Goal: Book appointment/travel/reservation

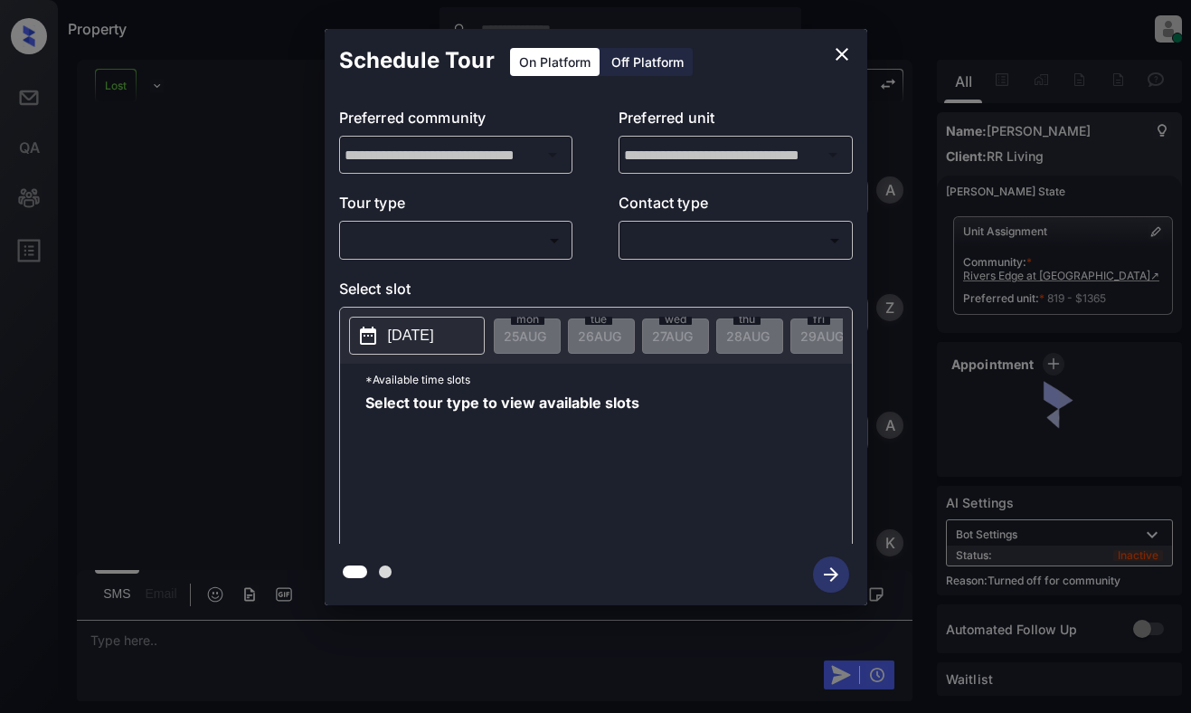
scroll to position [7152, 0]
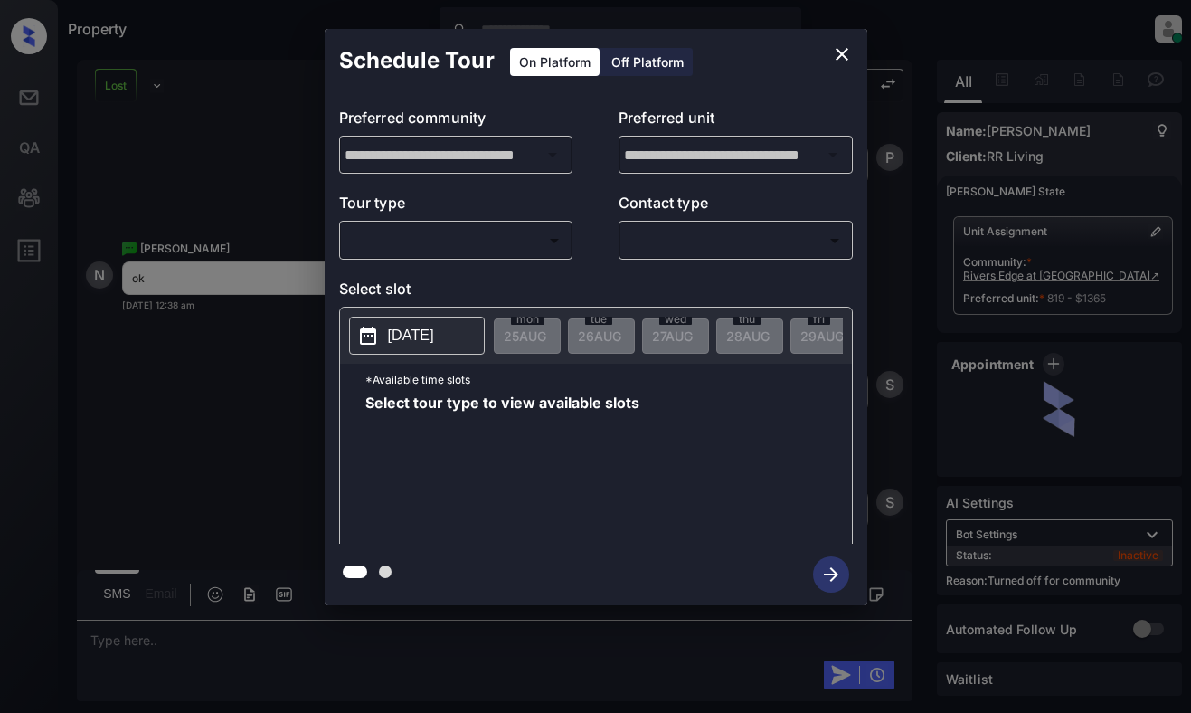
click at [499, 235] on body "Property Dominic Ceralde Online Set yourself offline Set yourself on break Prof…" at bounding box center [595, 356] width 1191 height 713
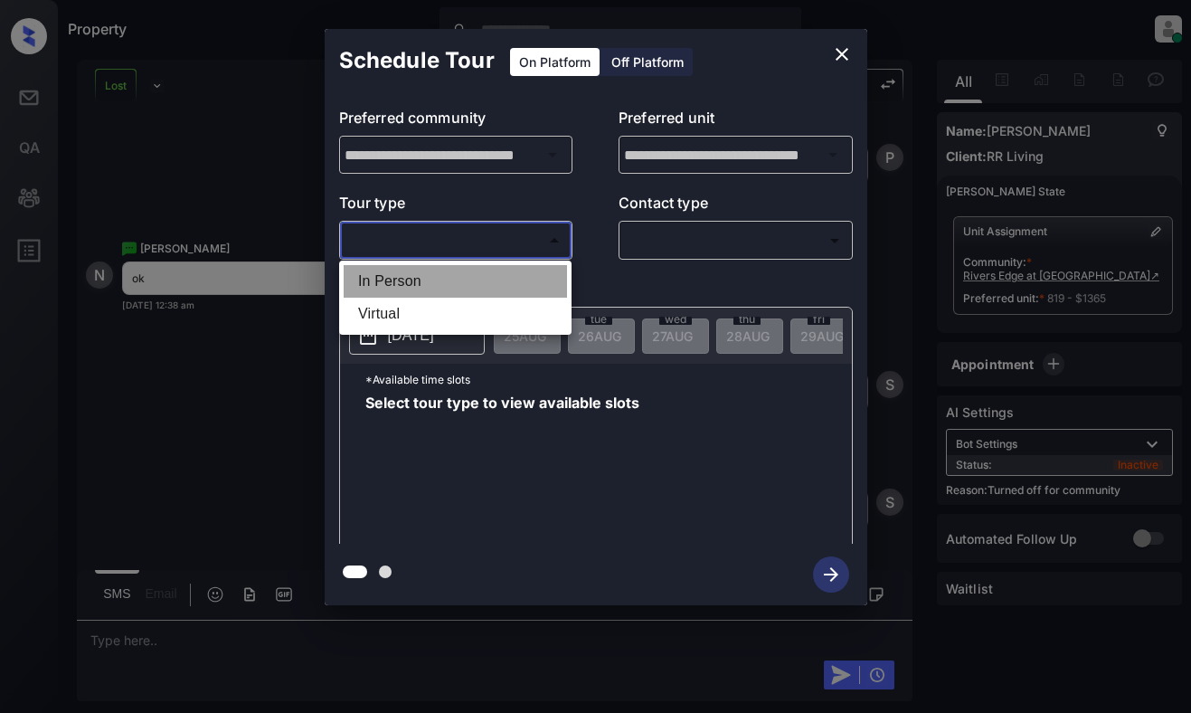
click at [509, 281] on li "In Person" at bounding box center [455, 281] width 223 height 33
type input "********"
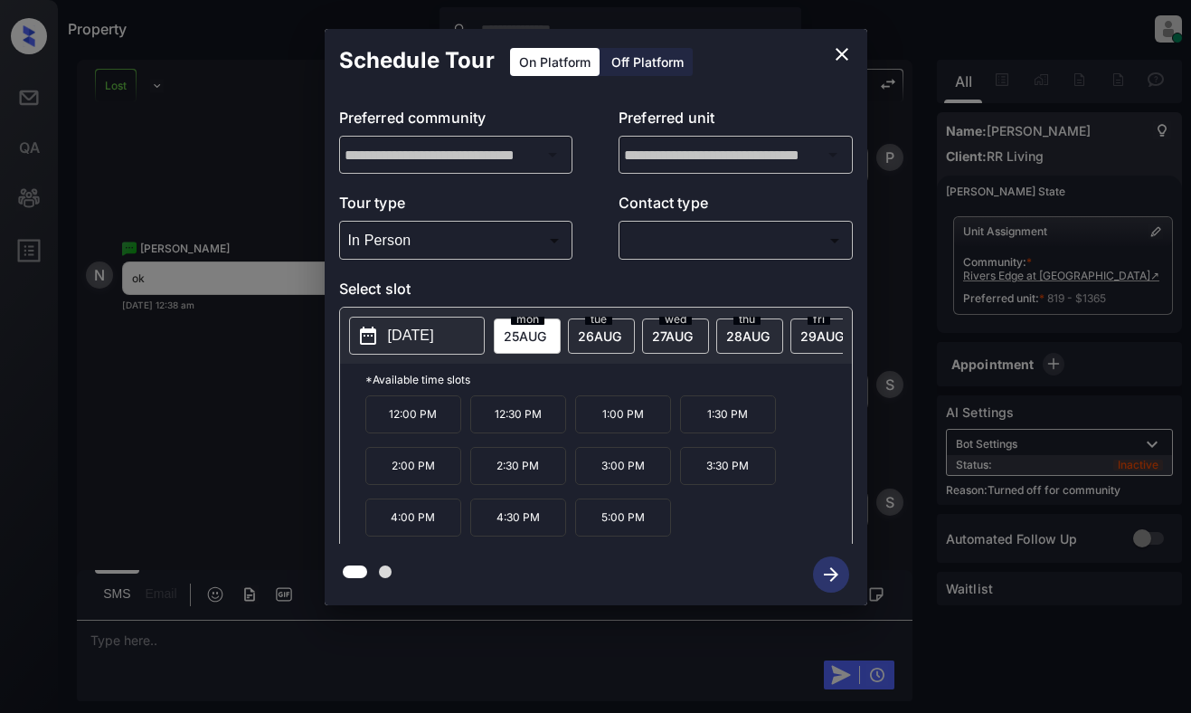
click at [379, 322] on button "2025-08-25" at bounding box center [417, 336] width 136 height 38
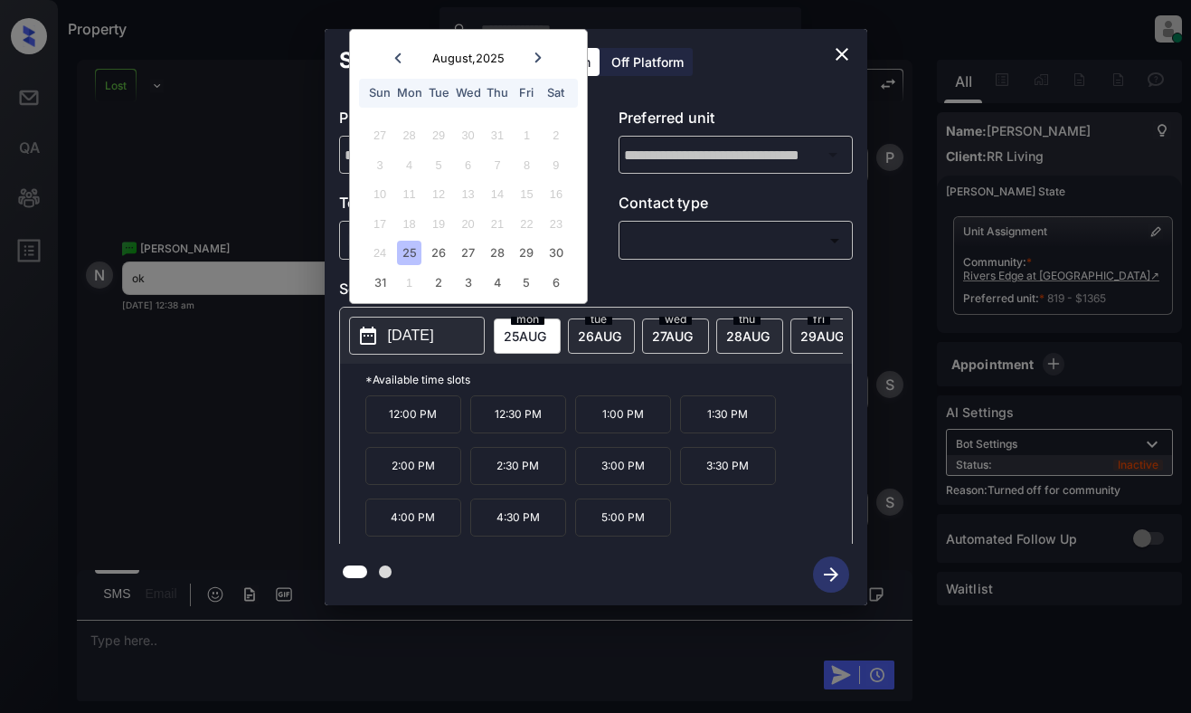
click at [532, 57] on div at bounding box center [538, 57] width 24 height 23
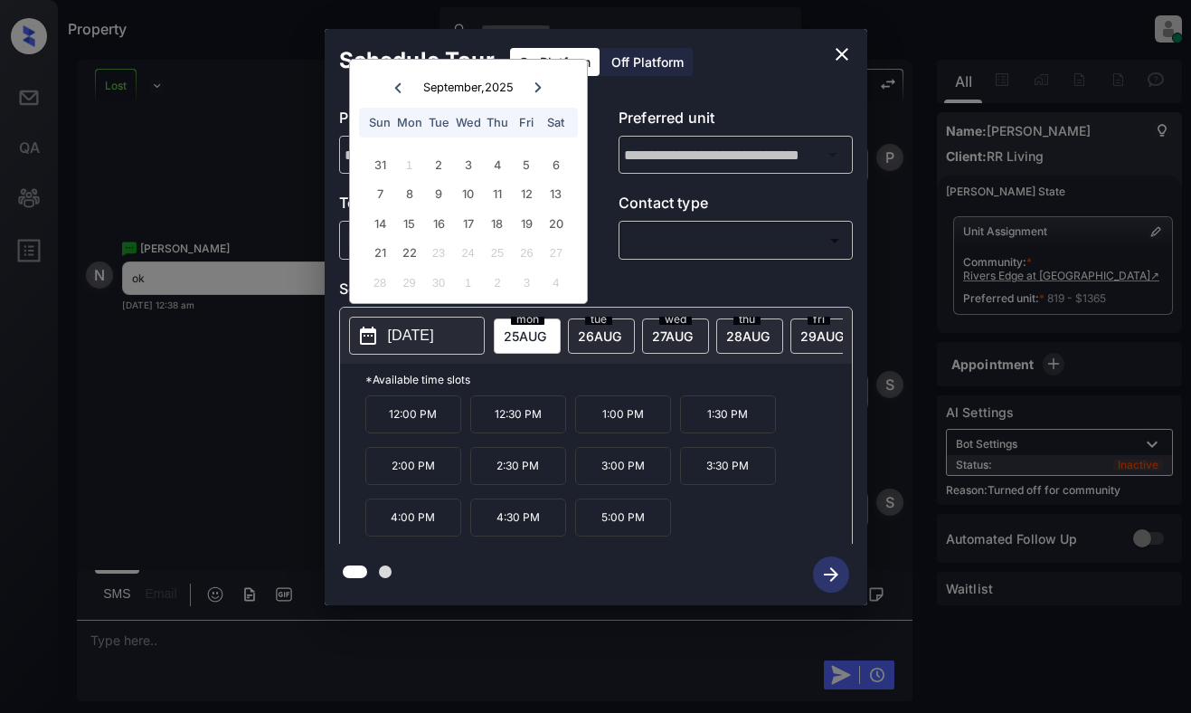
click at [846, 56] on icon "close" at bounding box center [842, 54] width 22 height 22
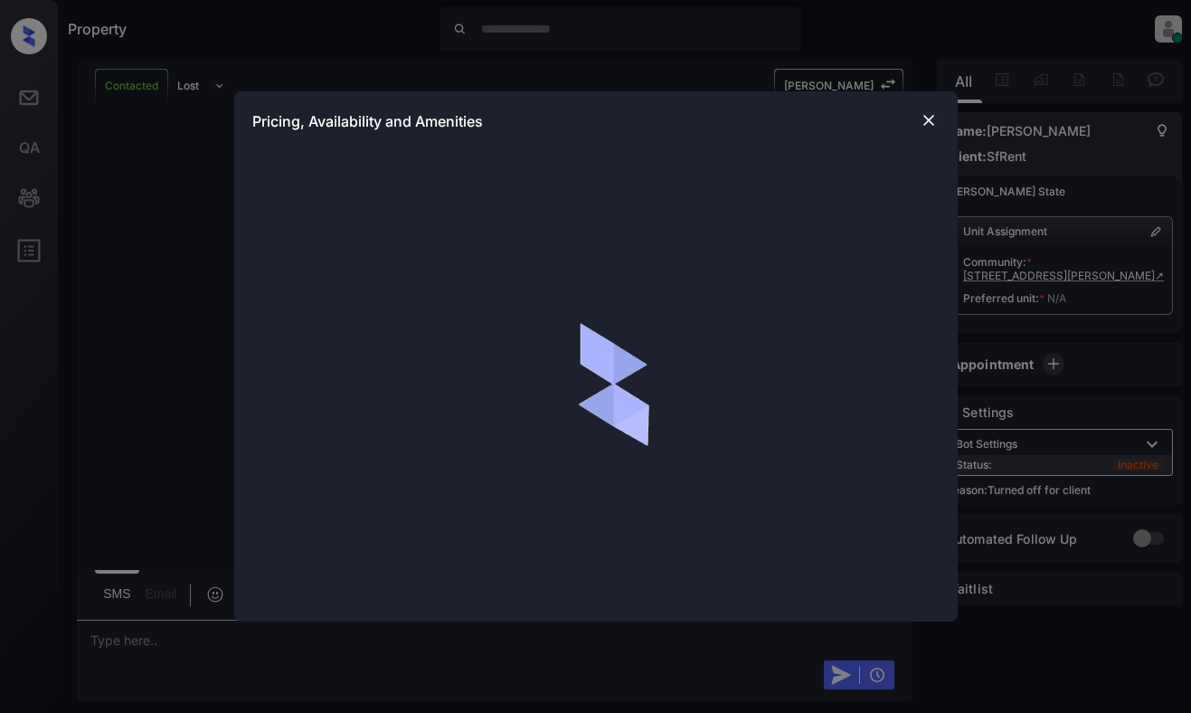
scroll to position [3370, 0]
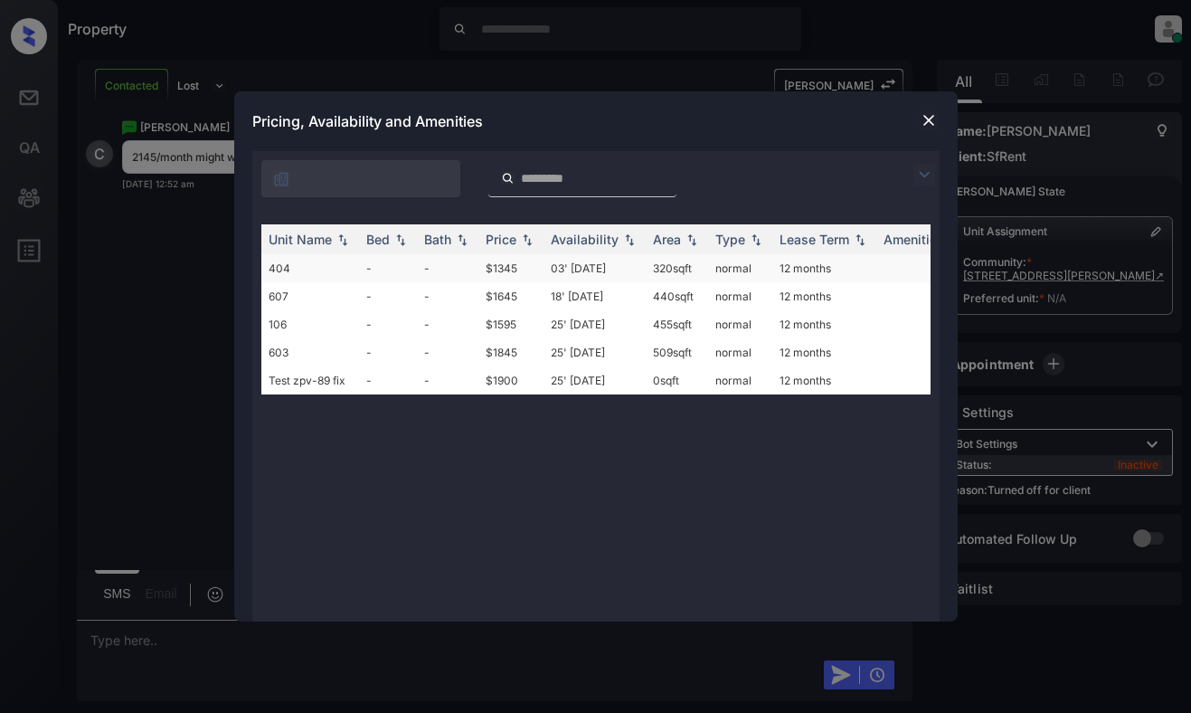
click at [675, 256] on td "320 sqft" at bounding box center [677, 268] width 62 height 28
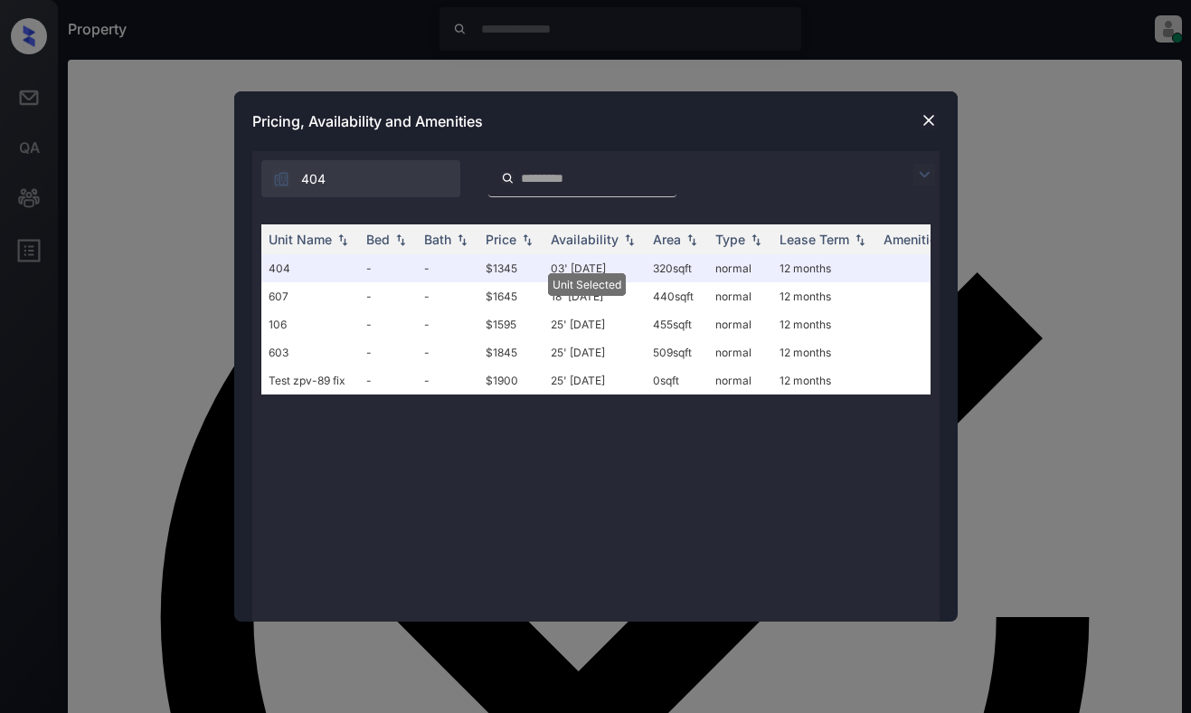
click at [924, 118] on img at bounding box center [929, 120] width 18 height 18
